Goal: Navigation & Orientation: Find specific page/section

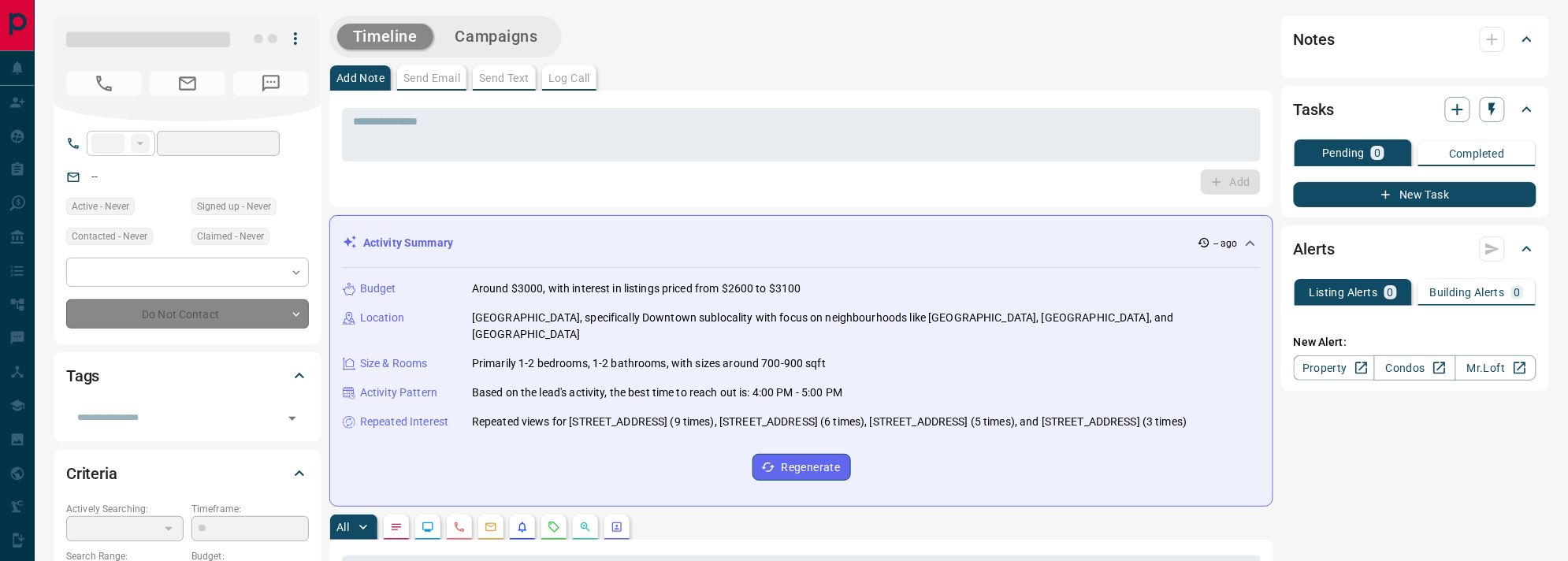
type input "**"
type input "**********"
type input "*"
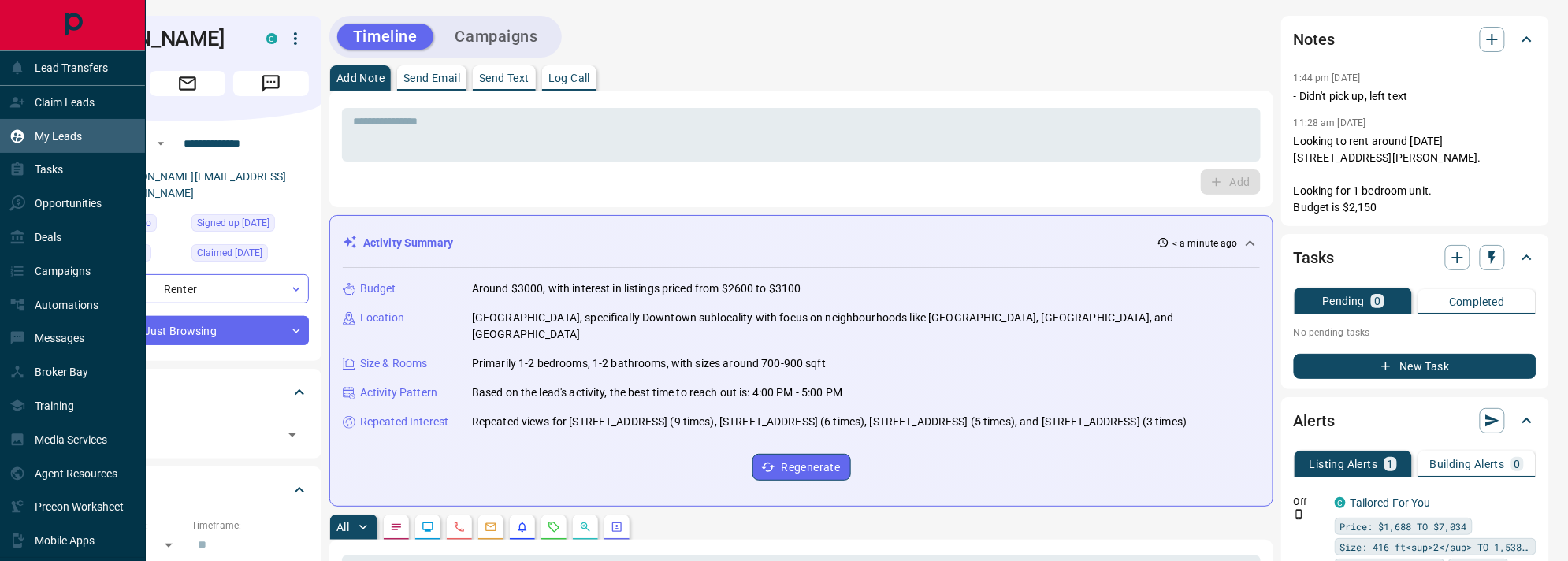
click at [81, 132] on p "My Leads" at bounding box center [58, 136] width 48 height 13
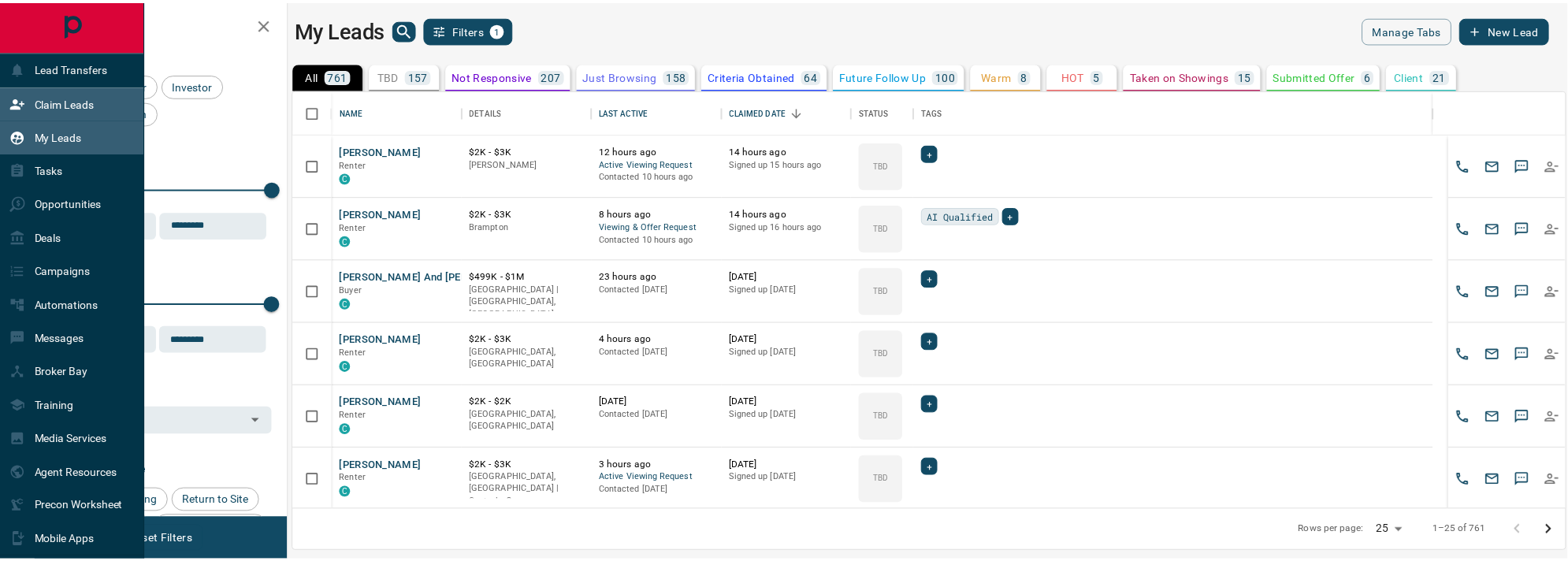
scroll to position [403, 1270]
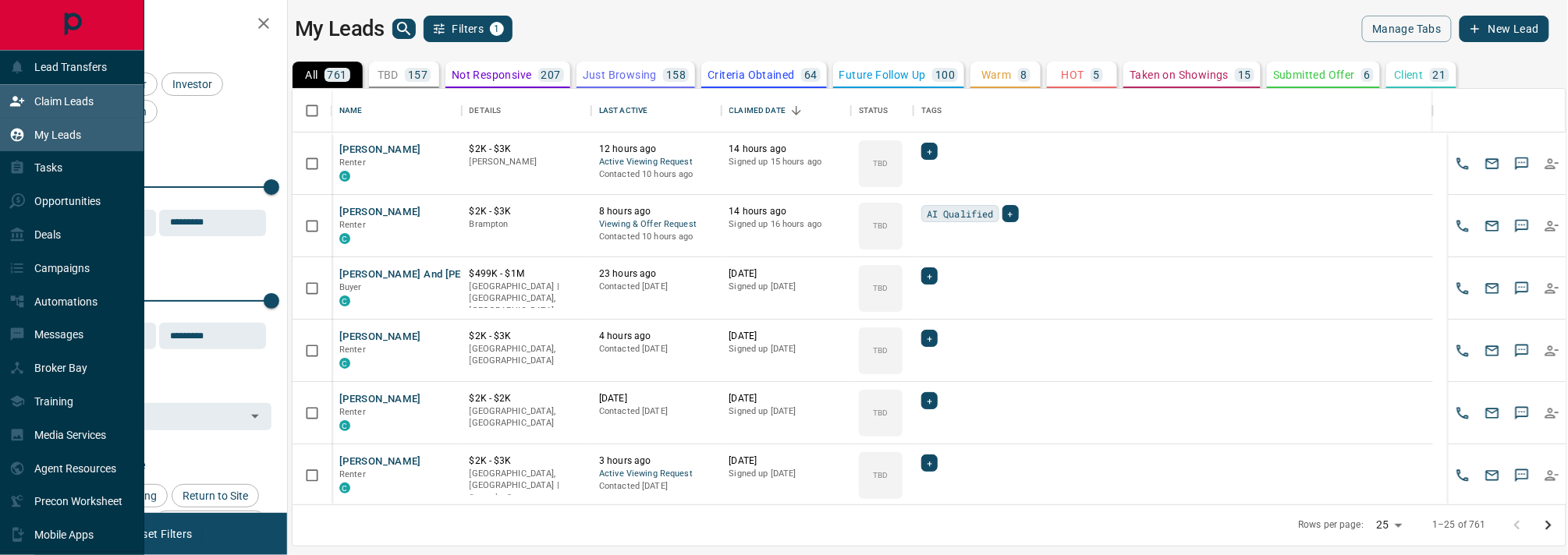
click at [85, 110] on div "Claim Leads" at bounding box center [51, 102] width 84 height 26
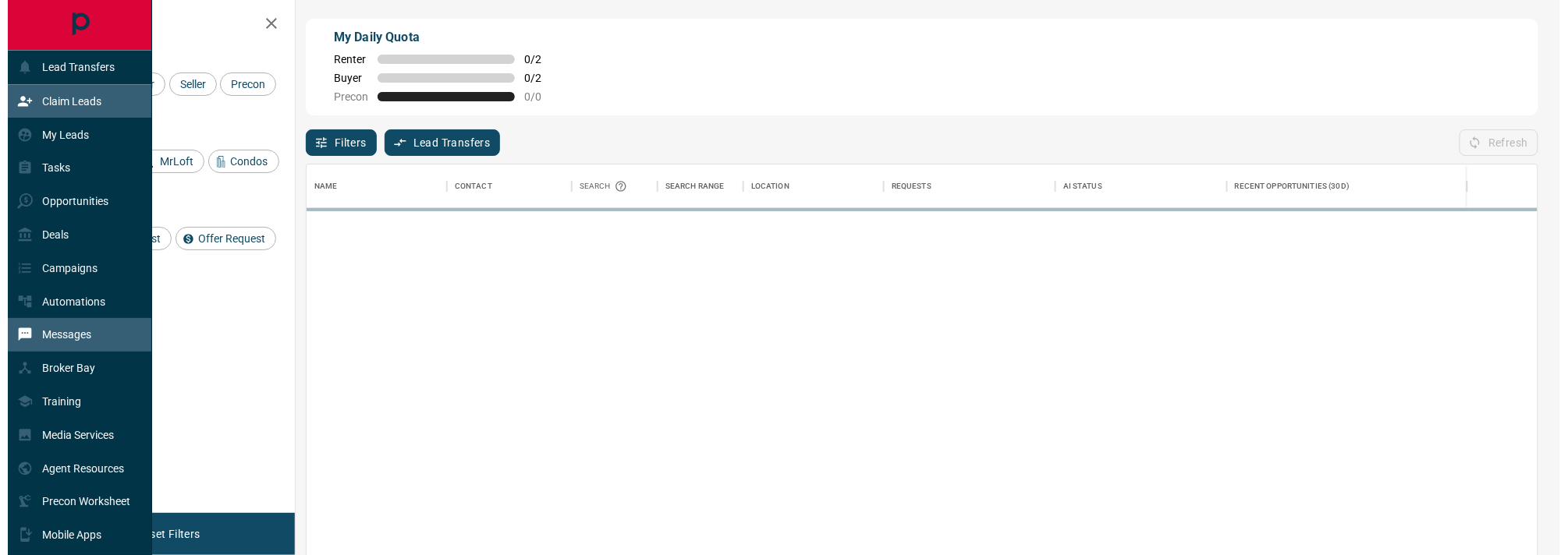
scroll to position [403, 1215]
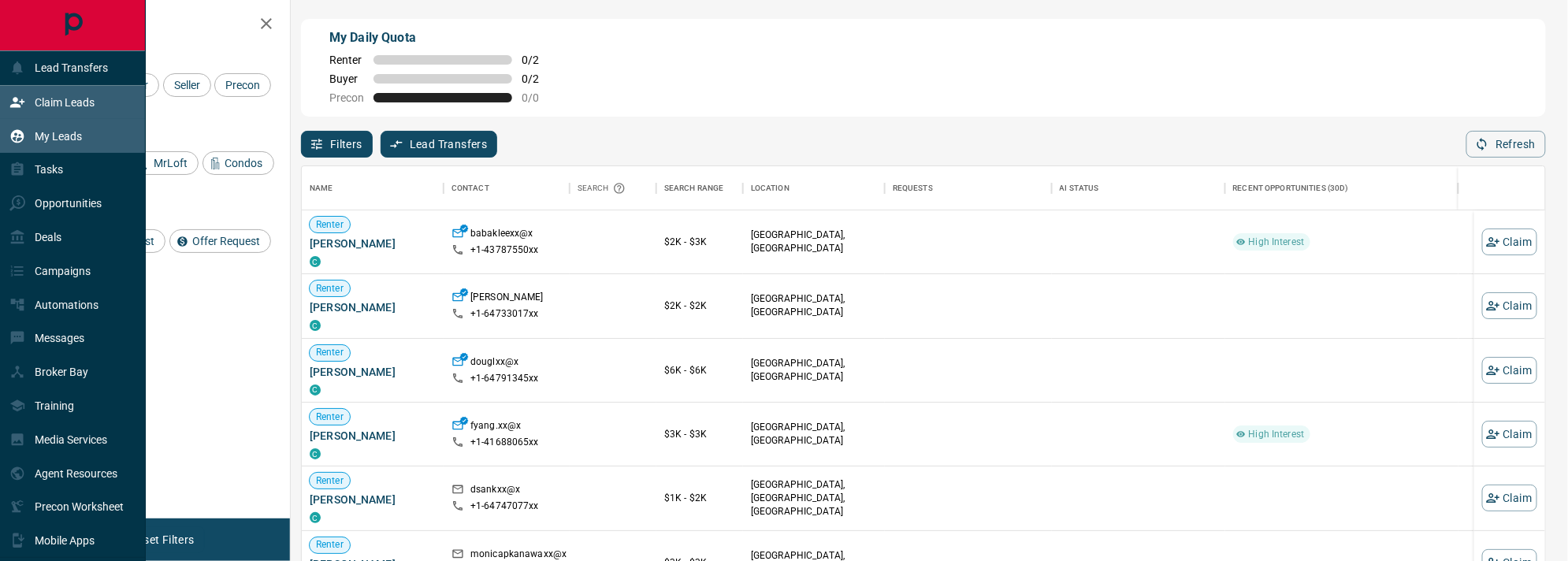
click at [69, 134] on p "My Leads" at bounding box center [58, 136] width 48 height 13
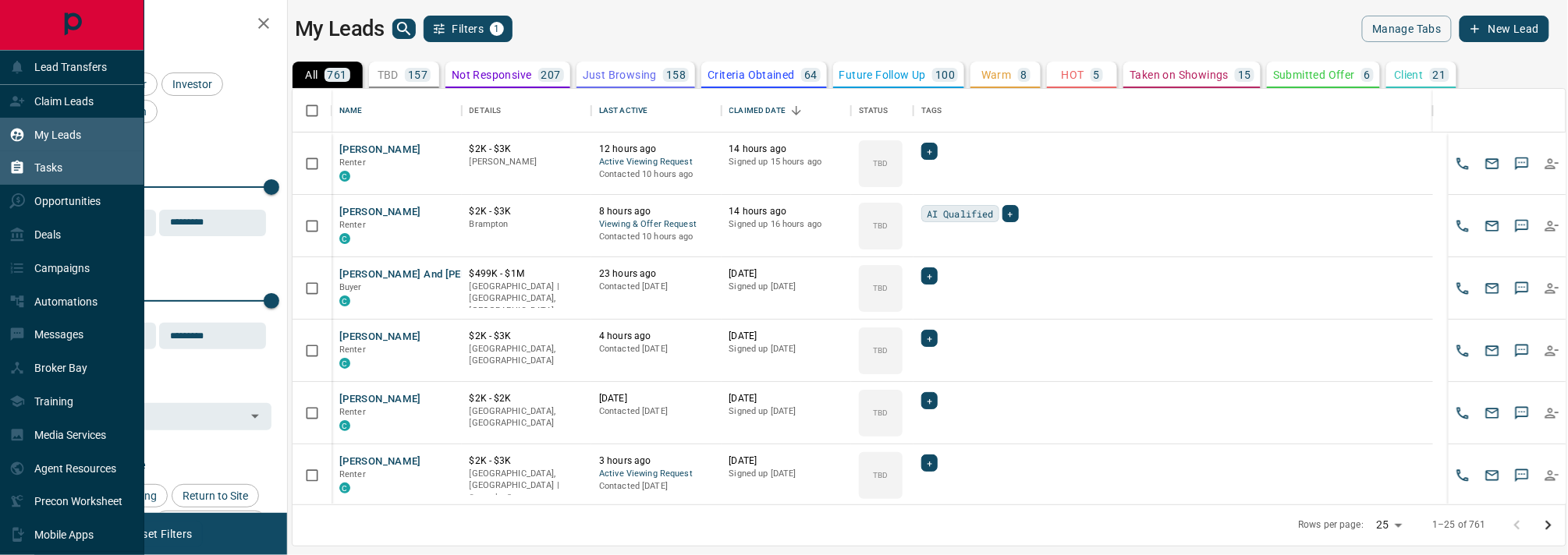
scroll to position [399, 1258]
click at [69, 174] on div "Tasks" at bounding box center [72, 168] width 144 height 33
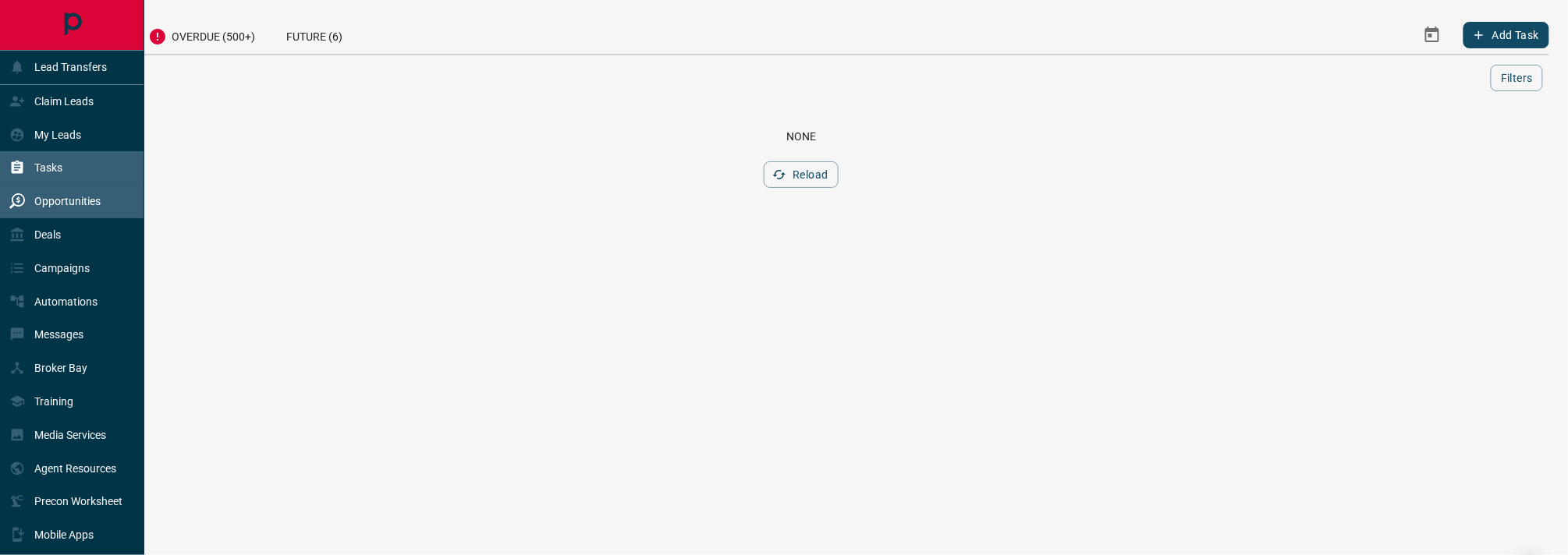
click at [72, 211] on div "Opportunities" at bounding box center [55, 201] width 91 height 26
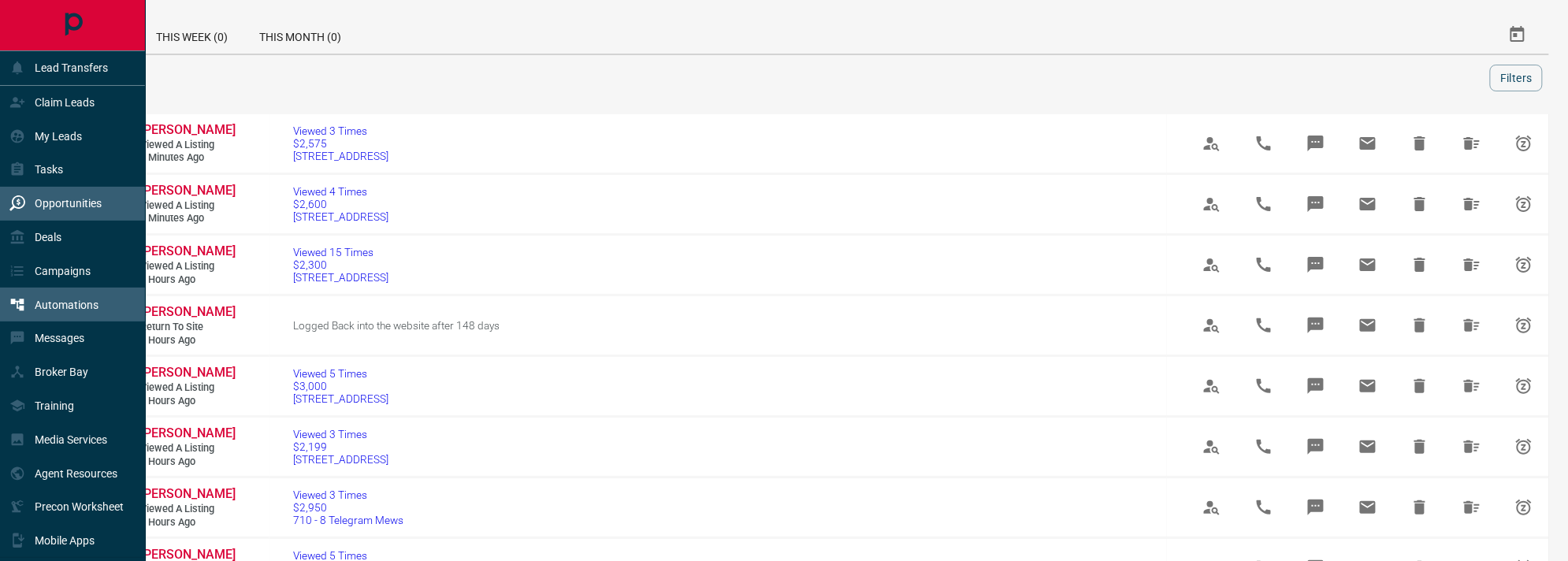
click at [77, 302] on p "Automations" at bounding box center [66, 305] width 63 height 13
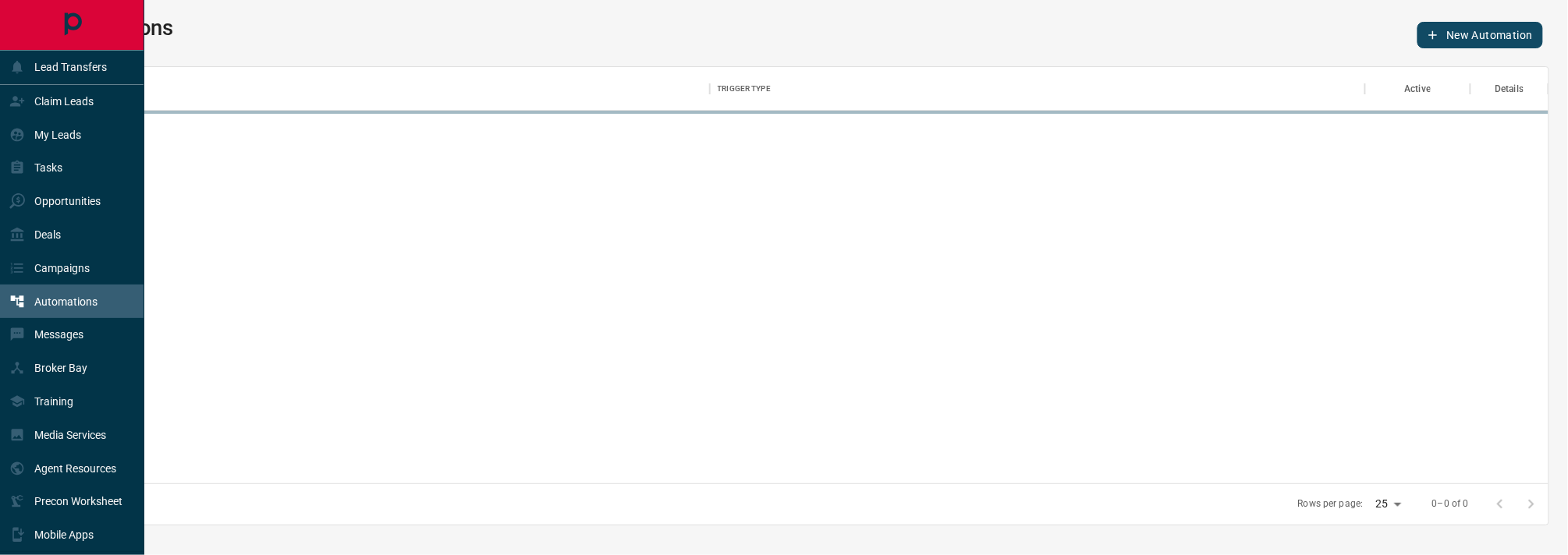
scroll to position [400, 1479]
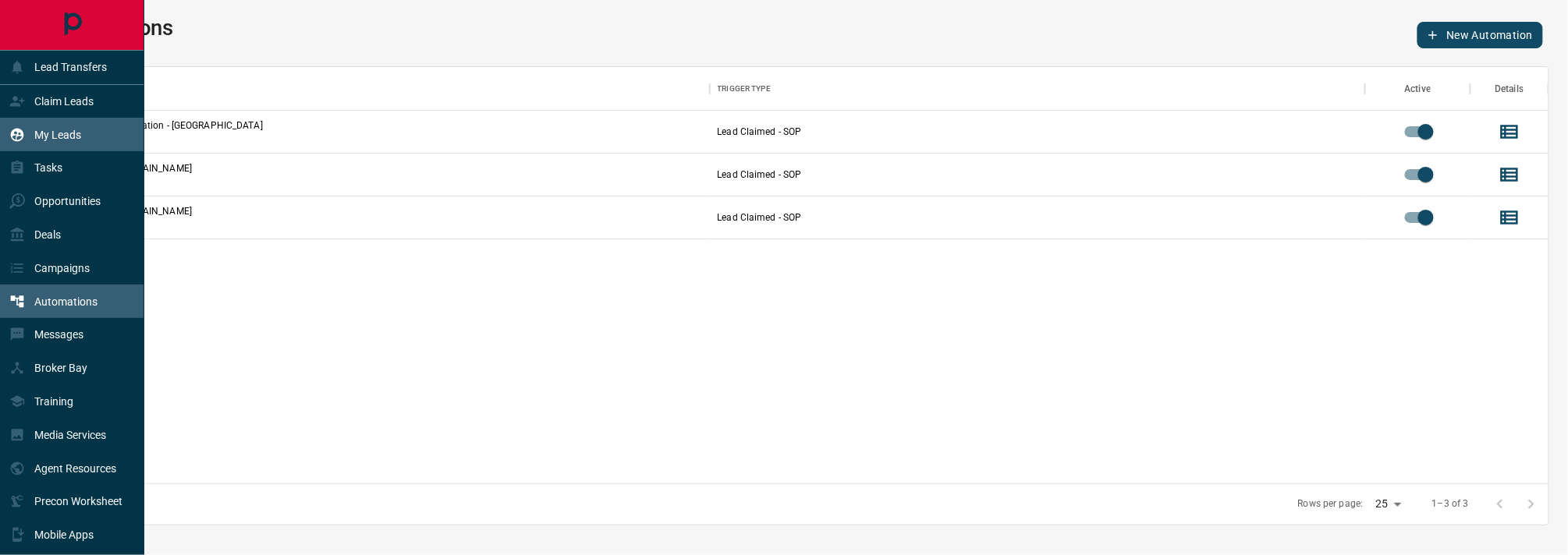
click at [75, 134] on p "My Leads" at bounding box center [57, 135] width 47 height 13
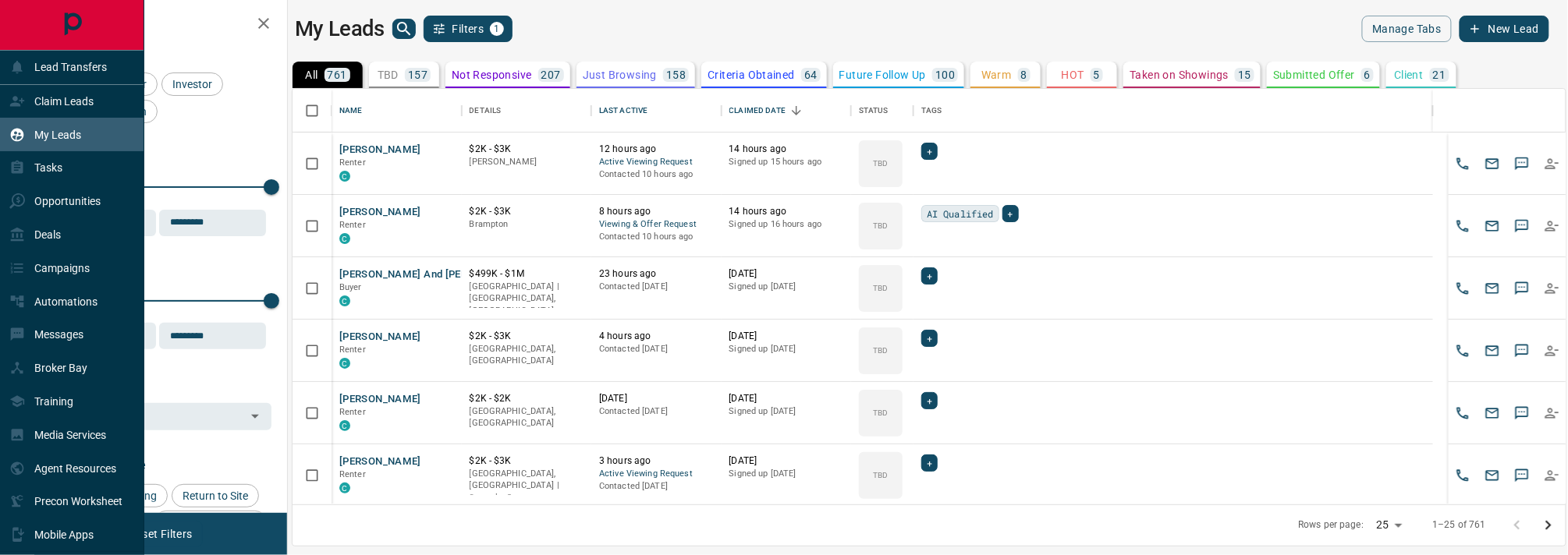
scroll to position [399, 1258]
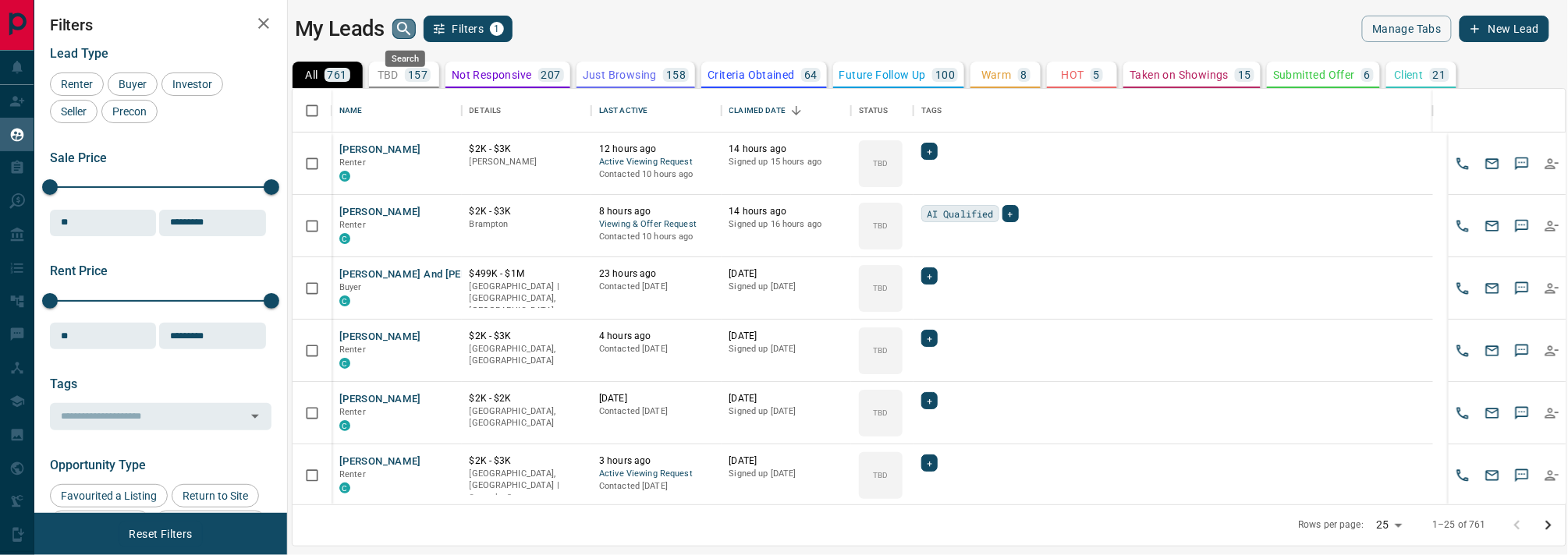
click at [404, 29] on icon "search button" at bounding box center [404, 29] width 18 height 18
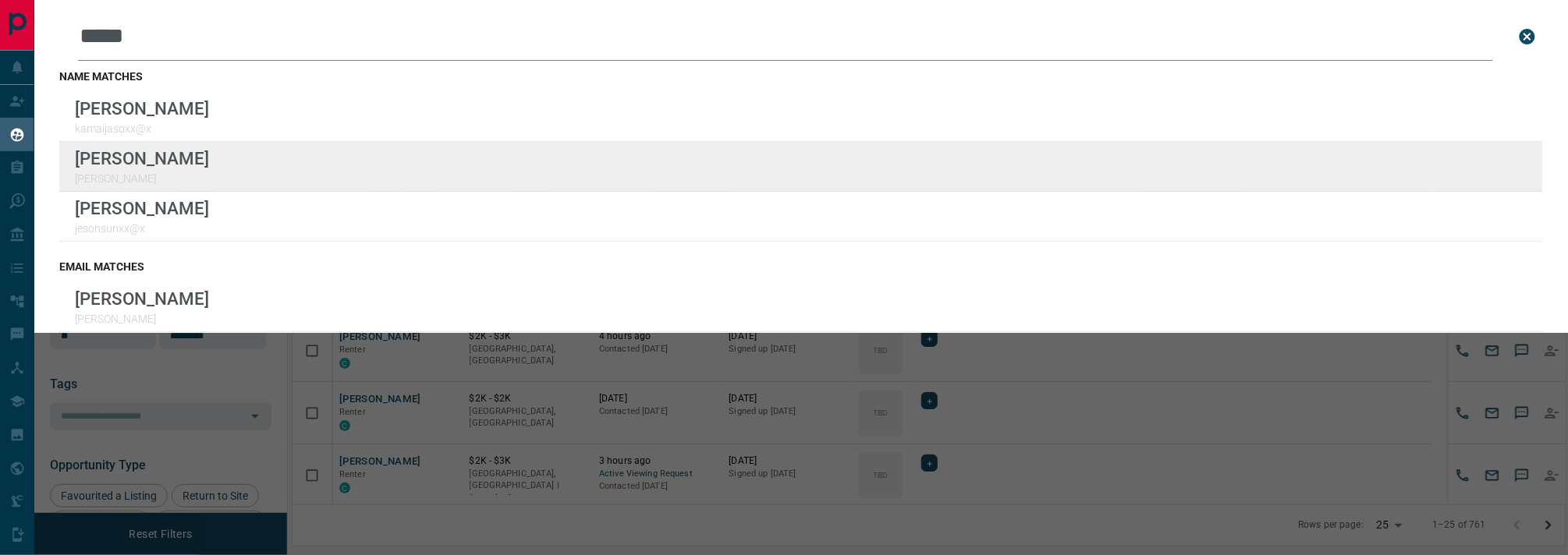
type input "*****"
click at [0, 0] on div "Lead Transfers Claim Leads My Leads Tasks Opportunities Deals Campaigns Automat…" at bounding box center [784, 268] width 1568 height 536
